Goal: Task Accomplishment & Management: Use online tool/utility

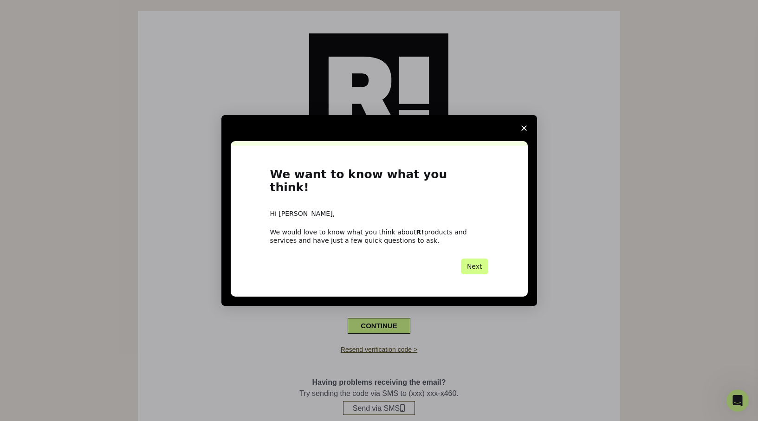
click at [527, 132] on span "Close survey" at bounding box center [524, 128] width 26 height 26
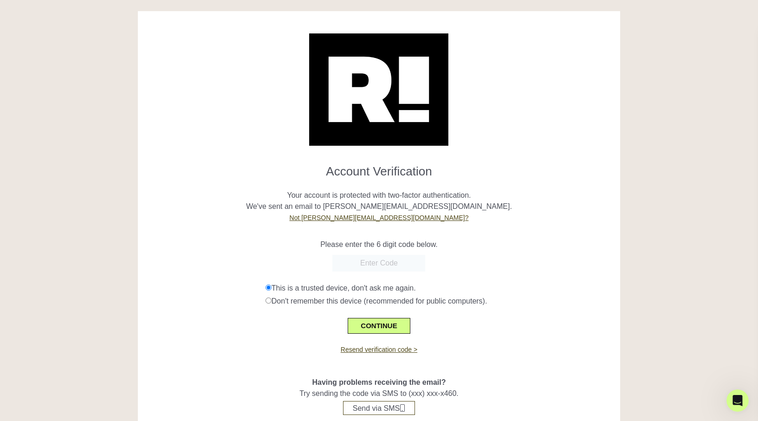
click at [379, 264] on input "text" at bounding box center [379, 263] width 93 height 17
type input "422900"
click at [397, 323] on button "CONTINUE" at bounding box center [379, 326] width 62 height 16
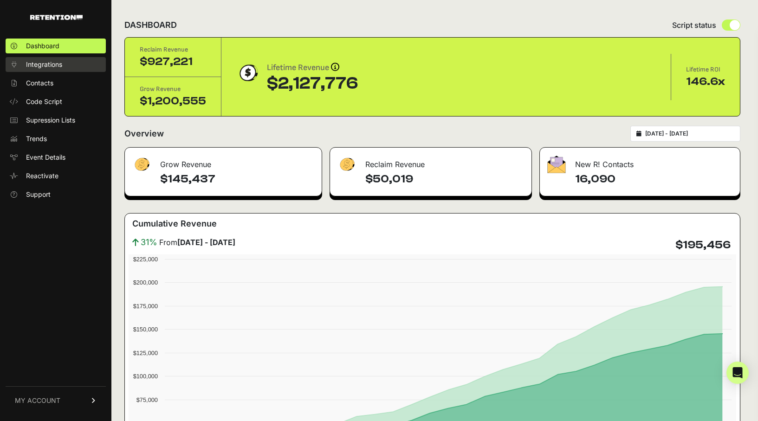
click at [70, 64] on link "Integrations" at bounding box center [56, 64] width 100 height 15
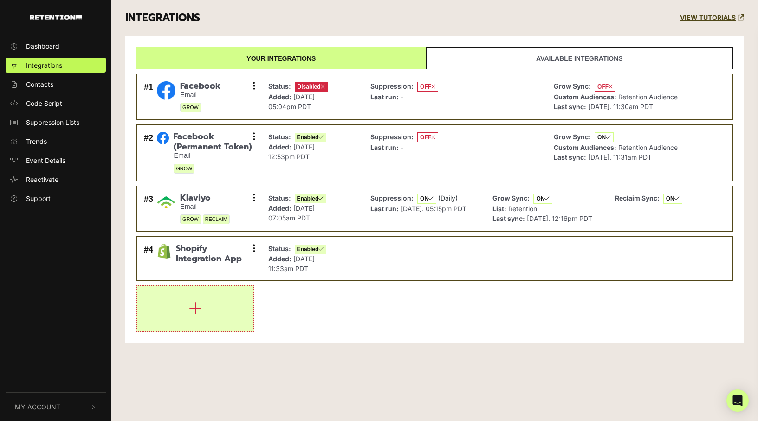
click at [176, 302] on button "button" at bounding box center [195, 309] width 116 height 45
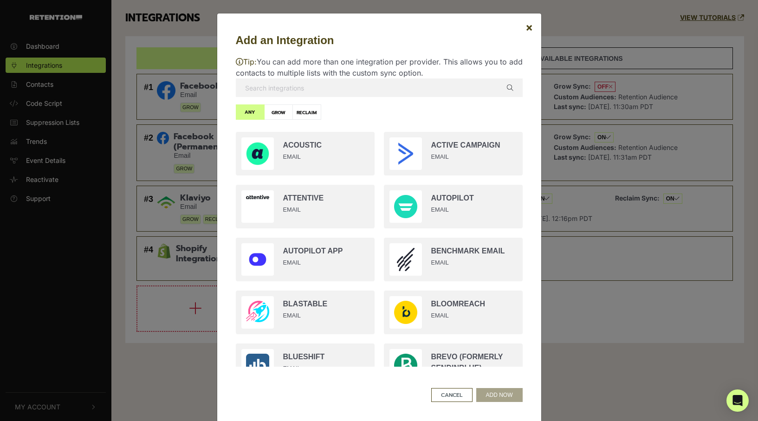
click at [380, 93] on input "text" at bounding box center [379, 87] width 287 height 19
type input "a"
click at [326, 207] on input "radio" at bounding box center [305, 206] width 148 height 53
radio input "true"
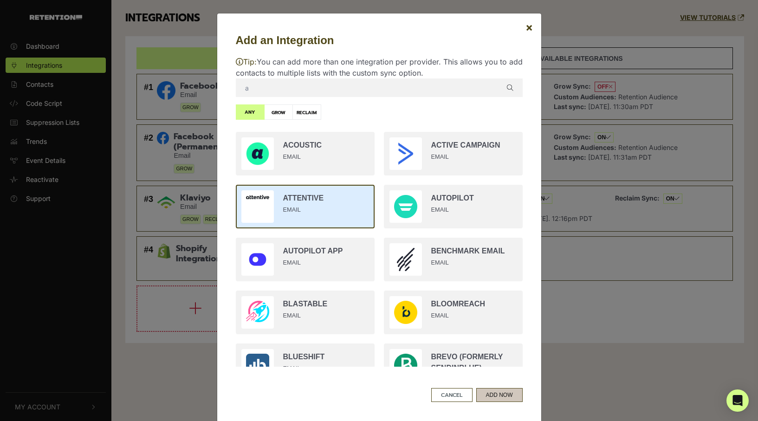
click at [494, 395] on button "ADD NOW" at bounding box center [500, 395] width 46 height 14
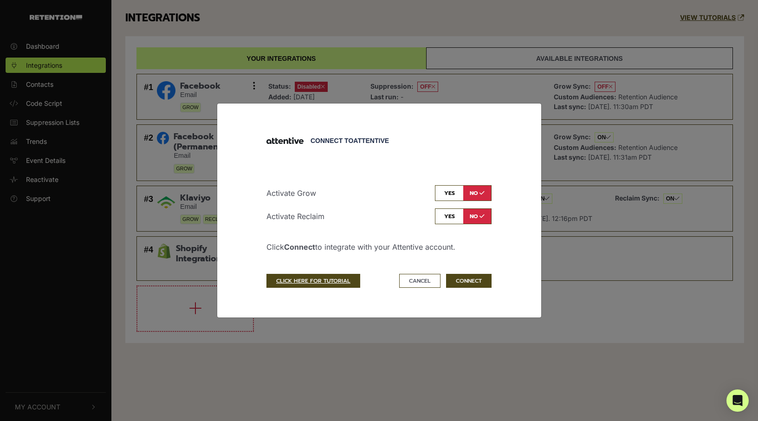
click at [447, 214] on input "checkbox" at bounding box center [463, 217] width 57 height 16
checkbox input "true"
click at [447, 198] on input "checkbox" at bounding box center [463, 193] width 57 height 16
checkbox input "true"
click at [477, 283] on button "CONNECT" at bounding box center [469, 281] width 46 height 14
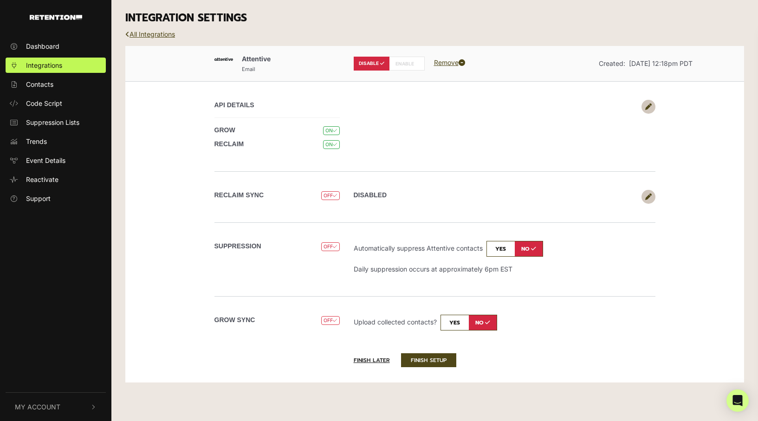
click at [505, 252] on input "checkbox" at bounding box center [515, 249] width 57 height 16
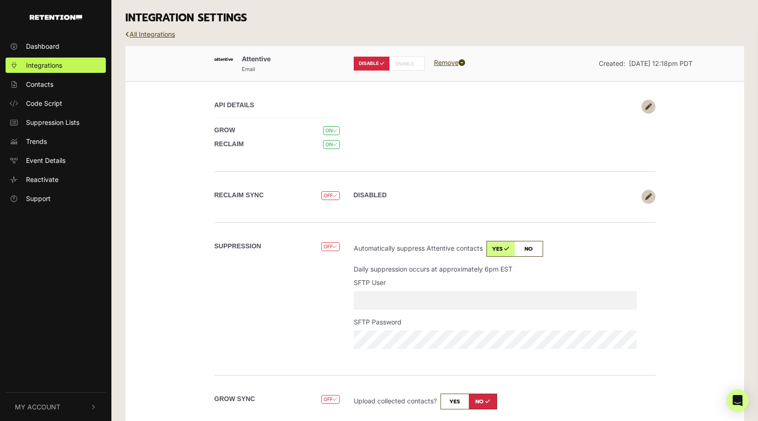
click at [528, 248] on input "checkbox" at bounding box center [515, 249] width 57 height 16
checkbox input "false"
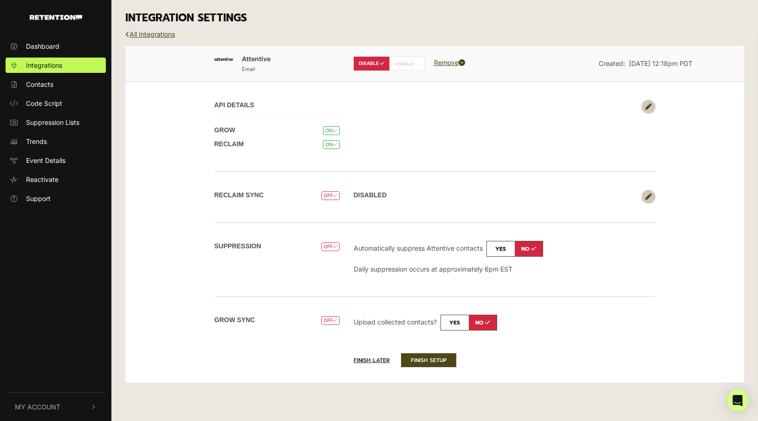
click at [464, 318] on input "checkbox" at bounding box center [469, 323] width 57 height 16
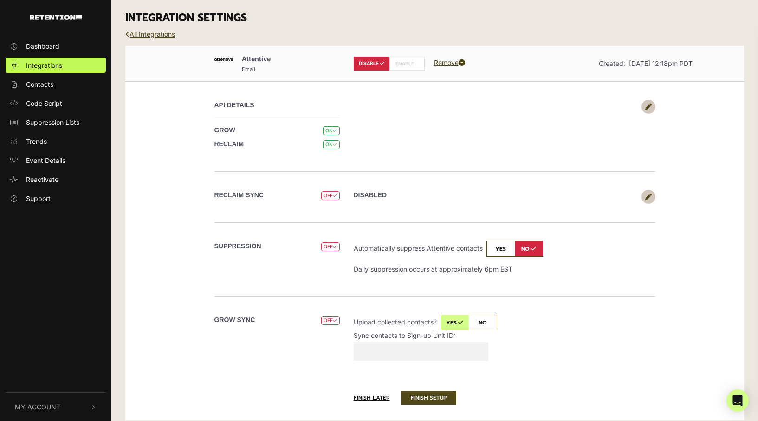
scroll to position [6, 0]
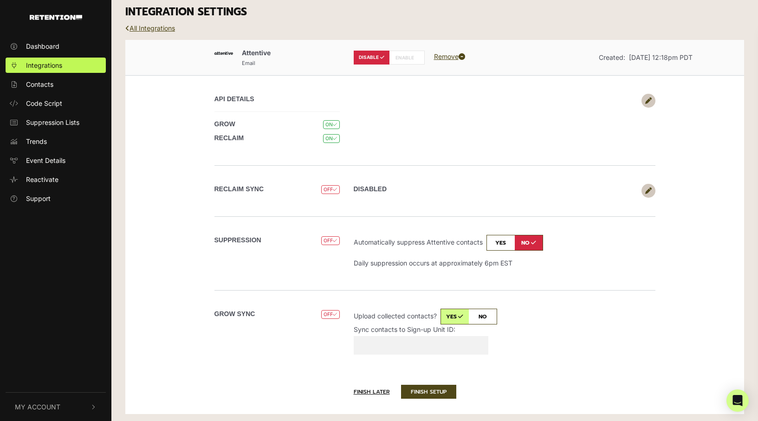
click at [487, 313] on input "checkbox" at bounding box center [469, 317] width 57 height 16
checkbox input "false"
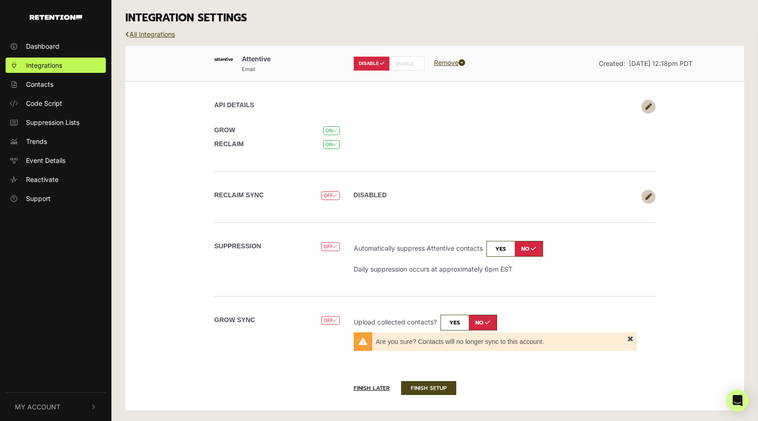
scroll to position [0, 0]
click at [648, 194] on icon at bounding box center [649, 197] width 7 height 7
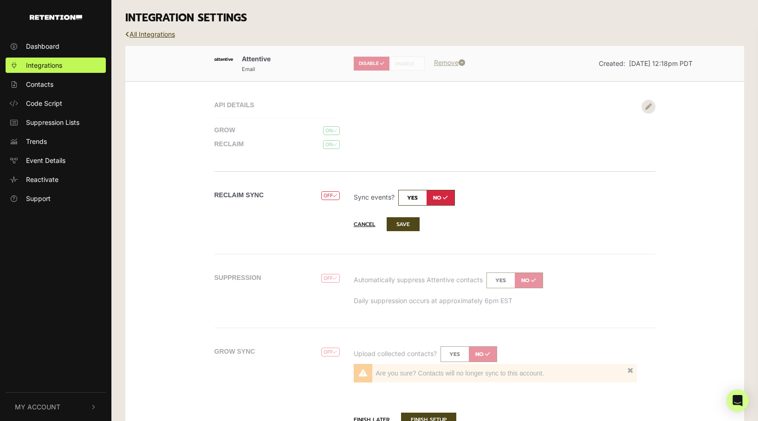
click at [417, 197] on input "checkbox" at bounding box center [426, 198] width 57 height 16
checkbox input "true"
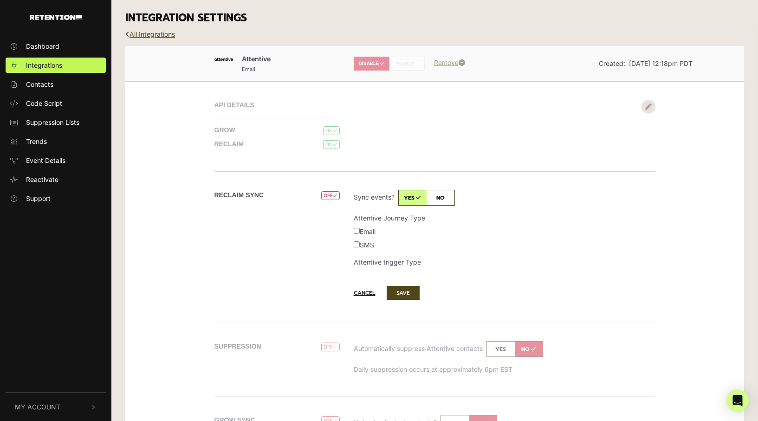
click at [356, 244] on input "SMS" at bounding box center [357, 245] width 6 height 6
checkbox input "true"
click at [358, 229] on input "Email" at bounding box center [357, 231] width 6 height 6
click at [359, 228] on input "Email" at bounding box center [357, 231] width 6 height 6
checkbox input "false"
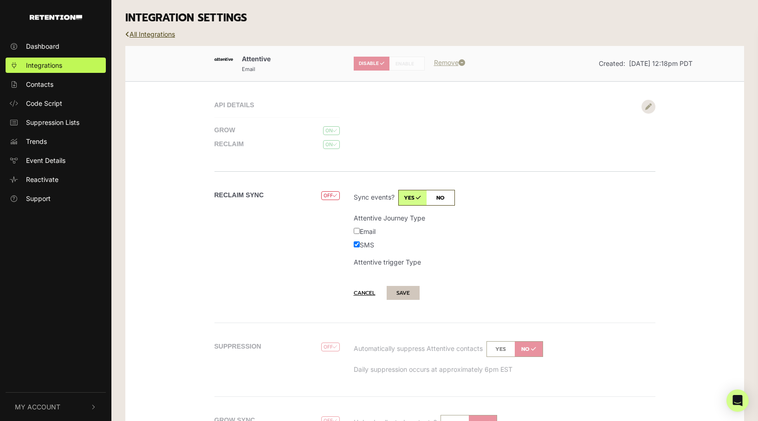
click at [413, 292] on button "SAVE" at bounding box center [403, 293] width 33 height 14
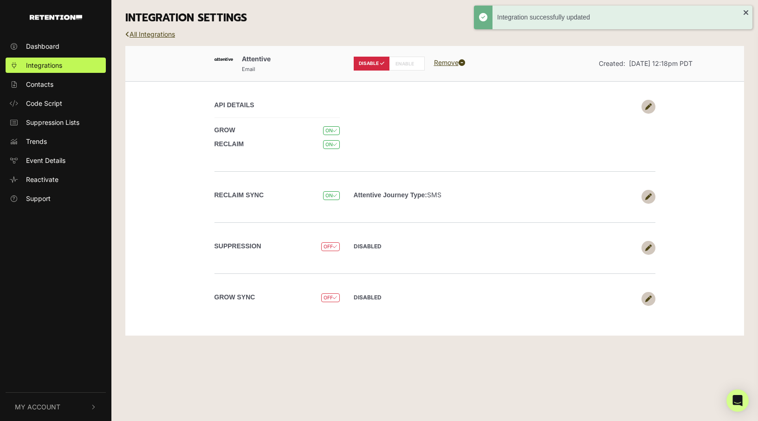
click at [646, 245] on icon at bounding box center [649, 248] width 7 height 7
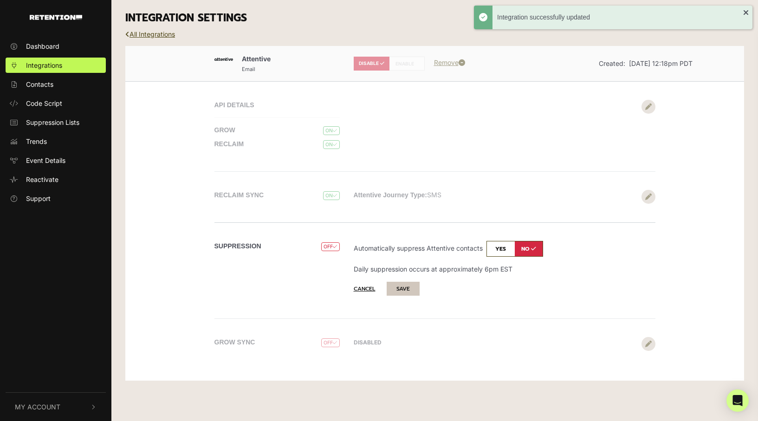
click at [398, 287] on button "SAVE" at bounding box center [403, 289] width 33 height 14
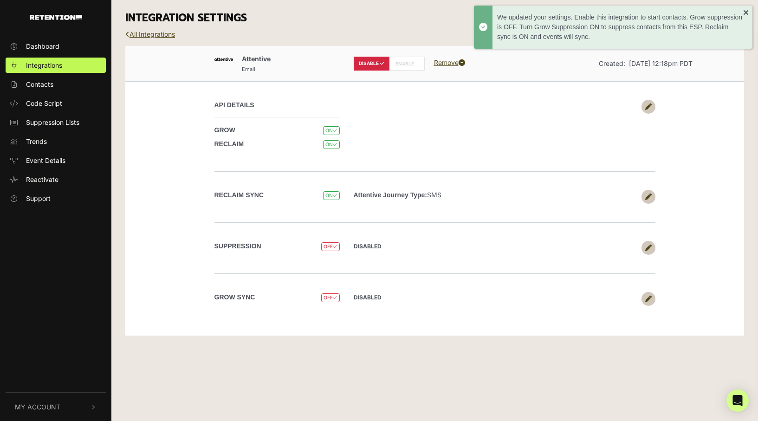
click at [645, 250] on link at bounding box center [649, 248] width 14 height 14
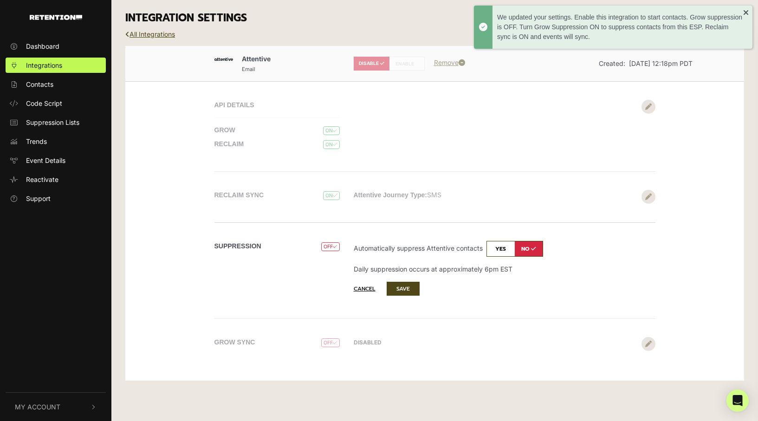
click at [504, 243] on input "checkbox" at bounding box center [515, 249] width 57 height 16
checkbox input "true"
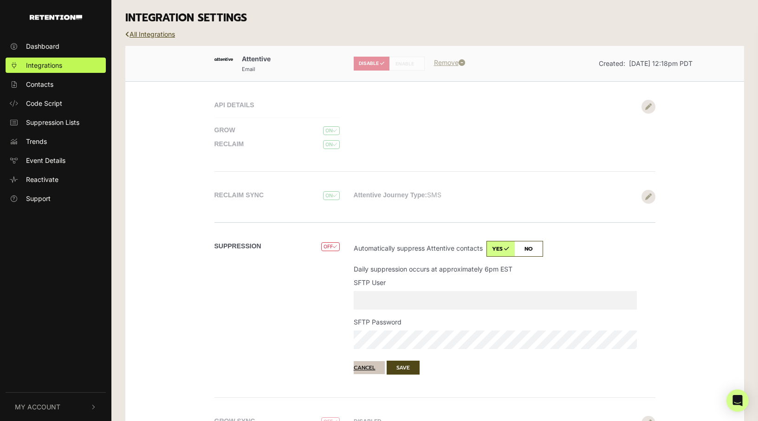
click at [368, 367] on button "Cancel" at bounding box center [369, 367] width 31 height 13
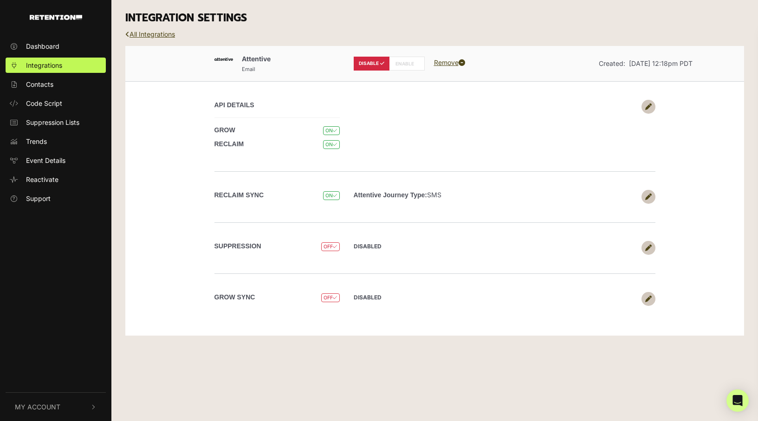
click at [648, 296] on icon at bounding box center [649, 299] width 7 height 7
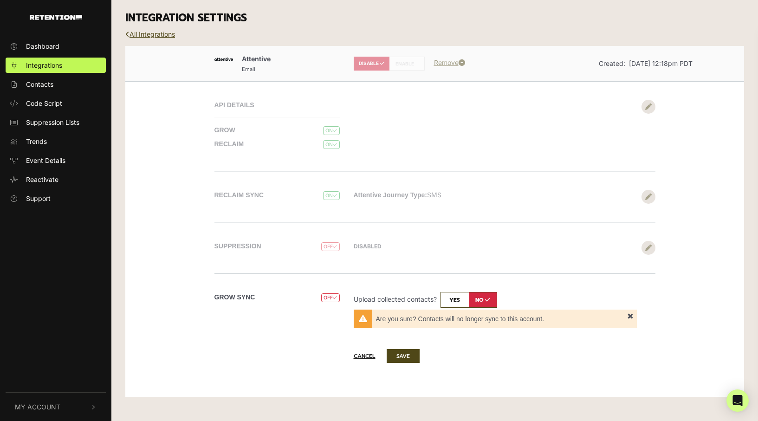
click at [457, 299] on input "checkbox" at bounding box center [469, 300] width 57 height 16
checkbox input "true"
